Goal: Transaction & Acquisition: Purchase product/service

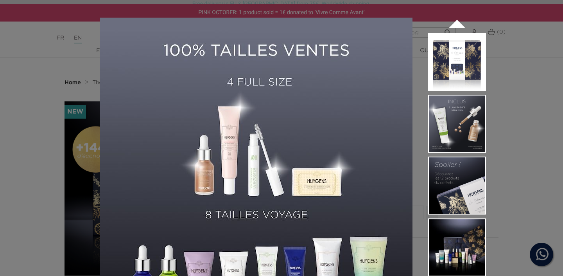
scroll to position [126, 0]
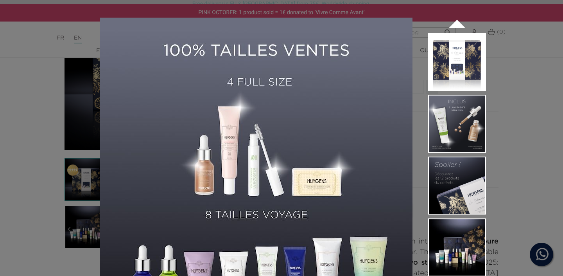
click at [522, 50] on div "12 cult products - Limited Quantities  " at bounding box center [281, 138] width 563 height 276
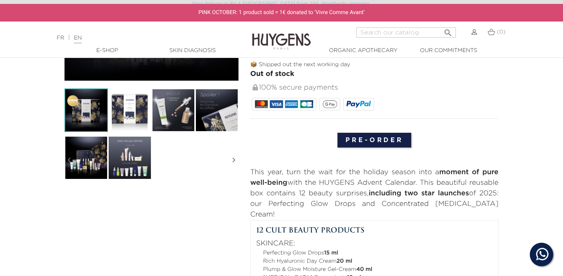
scroll to position [200, 0]
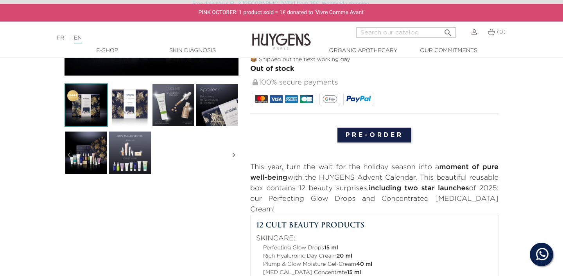
click at [135, 157] on img at bounding box center [129, 152] width 43 height 43
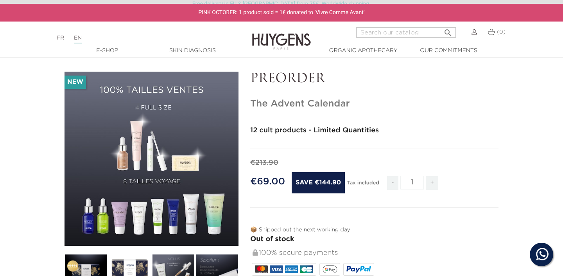
scroll to position [0, 0]
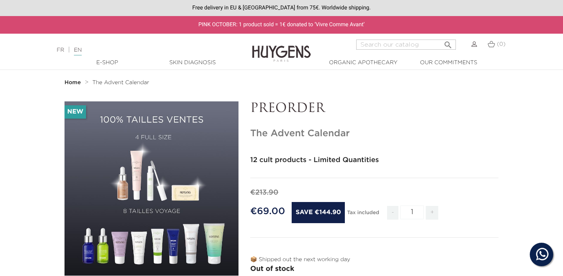
click at [377, 41] on input "Search" at bounding box center [406, 45] width 100 height 10
type input "advent calendar"
click at [441, 37] on button " Search" at bounding box center [448, 42] width 14 height 11
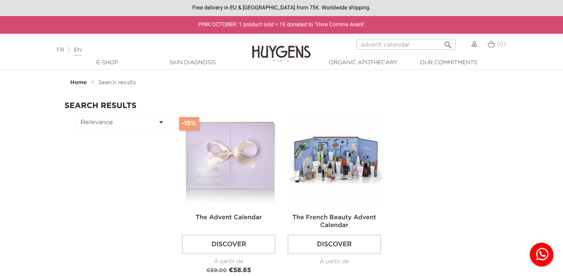
click at [342, 164] on img at bounding box center [336, 160] width 94 height 94
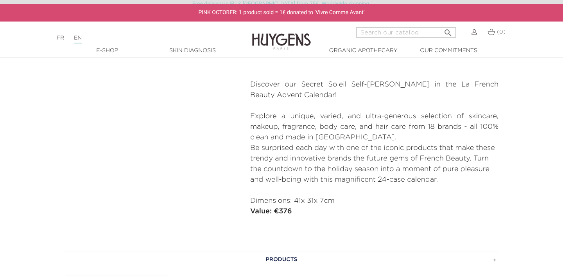
scroll to position [281, 0]
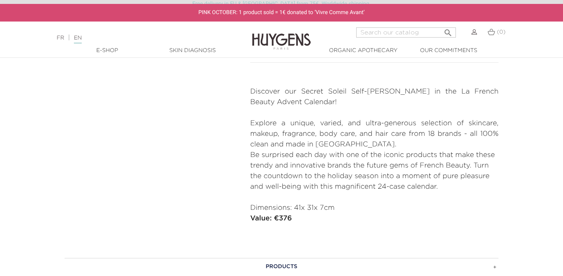
drag, startPoint x: 250, startPoint y: 88, endPoint x: 350, endPoint y: 220, distance: 164.7
click at [350, 220] on div "Discover our Secret Soleil Self-Tanner in the La French Beauty Advent Calendar!…" at bounding box center [374, 160] width 248 height 148
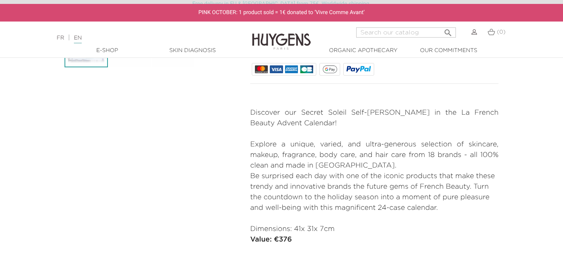
scroll to position [273, 0]
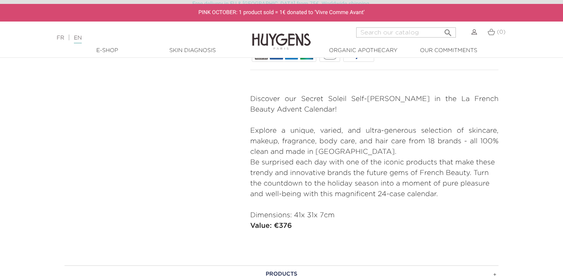
click at [254, 133] on p "Explore a unique, varied, and ultra-generous selection of skincare, makeup, fra…" at bounding box center [374, 142] width 248 height 32
click at [253, 128] on p "Explore a unique, varied, and ultra-generous selection of skincare, makeup, fra…" at bounding box center [374, 142] width 248 height 32
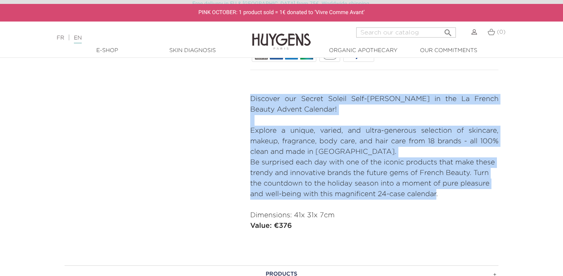
drag, startPoint x: 247, startPoint y: 99, endPoint x: 436, endPoint y: 191, distance: 209.8
click at [436, 191] on div "PREORDER The French Beauty Advent Calendar" at bounding box center [375, 35] width 260 height 414
copy div "Discover our Secret Soleil Self-Tanner in the La French Beauty Advent Calendar!…"
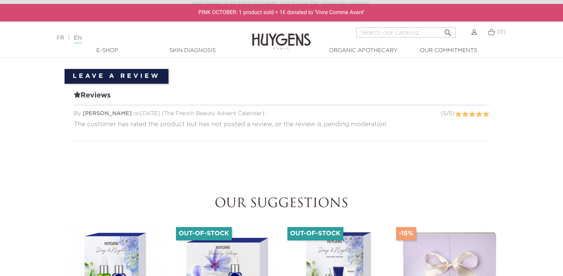
scroll to position [584, 0]
